Goal: Information Seeking & Learning: Learn about a topic

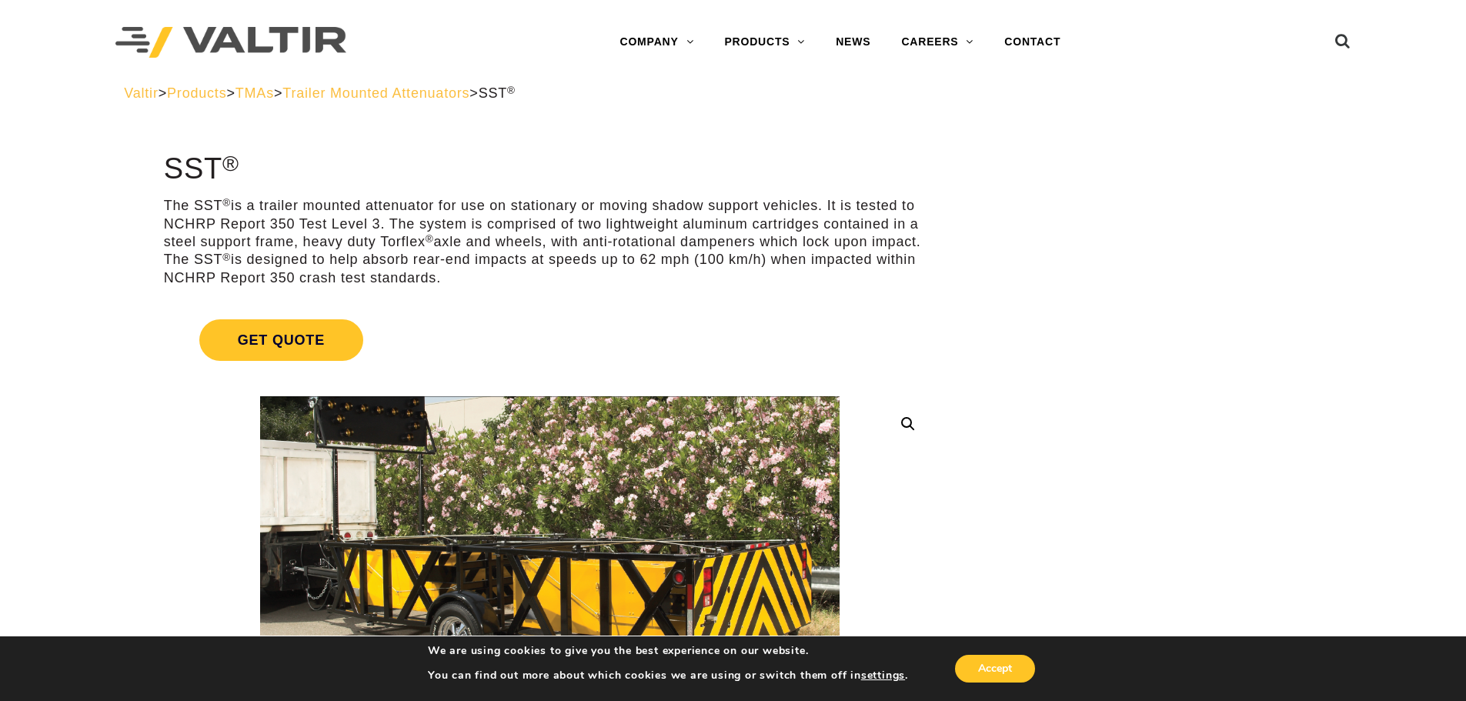
click at [469, 97] on span "Trailer Mounted Attenuators" at bounding box center [375, 92] width 187 height 15
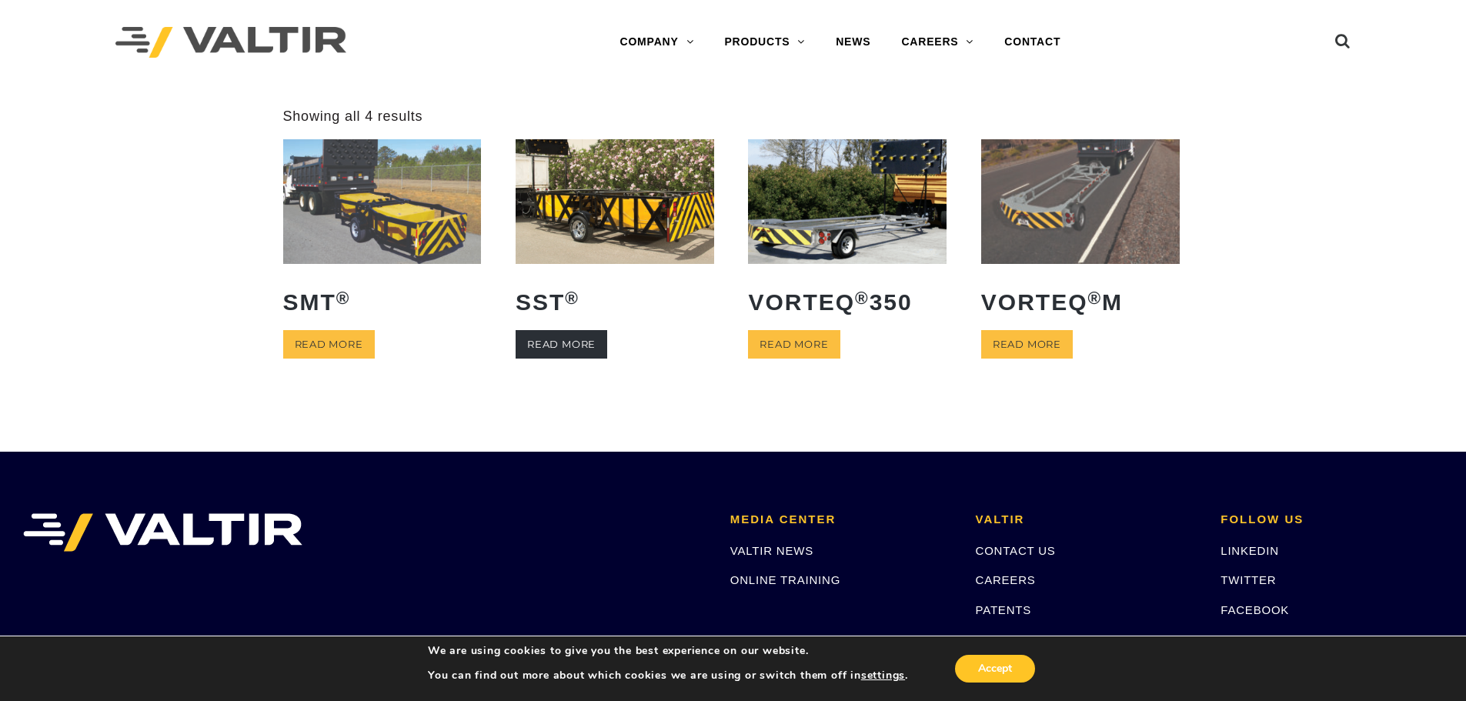
click at [567, 337] on link "Read more" at bounding box center [561, 344] width 92 height 28
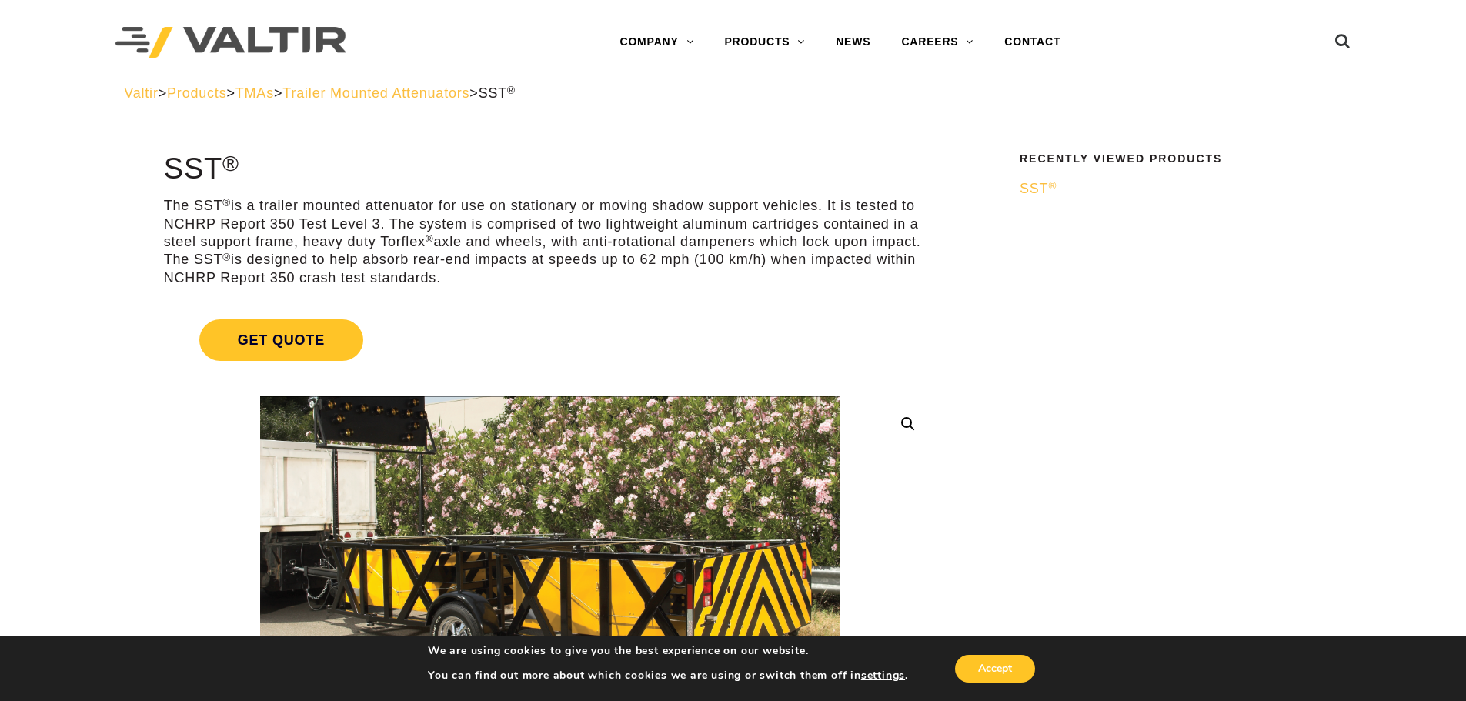
click at [1033, 185] on span "SST ®" at bounding box center [1037, 188] width 37 height 15
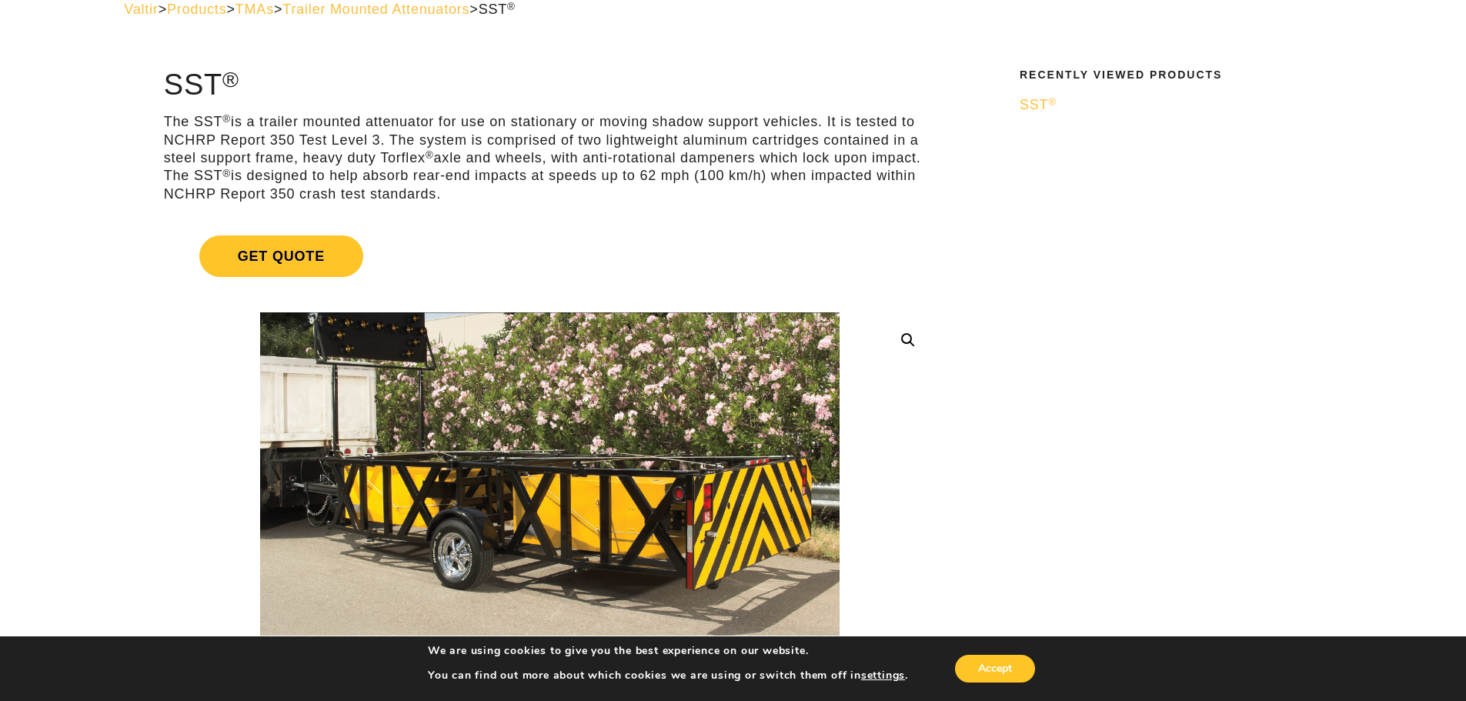
scroll to position [77, 0]
